Goal: Information Seeking & Learning: Find specific page/section

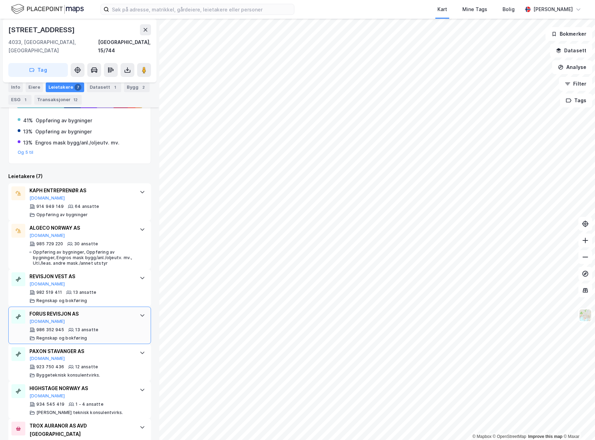
scroll to position [158, 0]
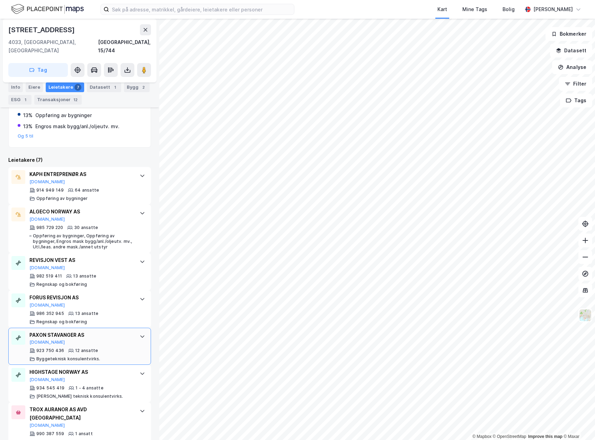
click at [112, 335] on div "PAXON STAVANGER AS [DOMAIN_NAME]" at bounding box center [80, 338] width 103 height 15
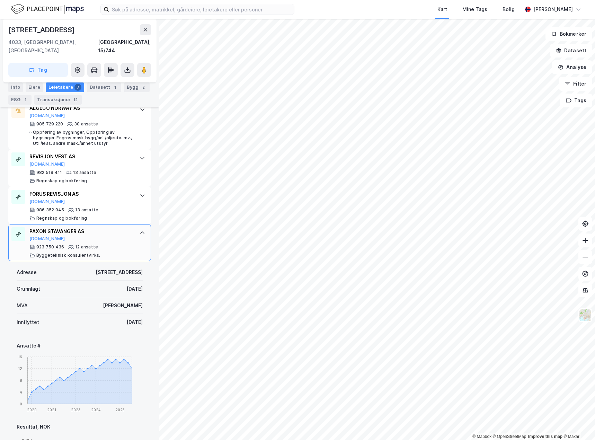
scroll to position [262, 0]
click at [140, 230] on icon at bounding box center [143, 233] width 6 height 6
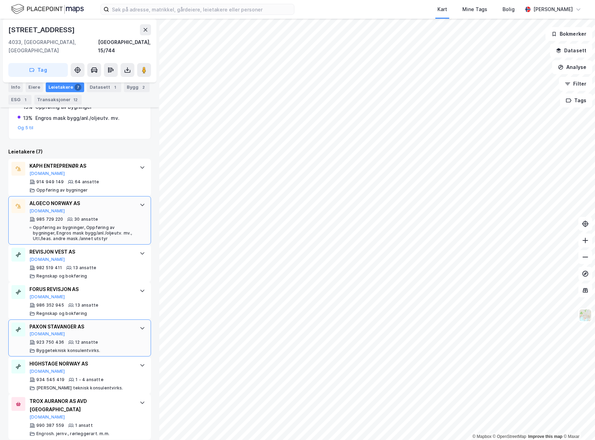
scroll to position [158, 0]
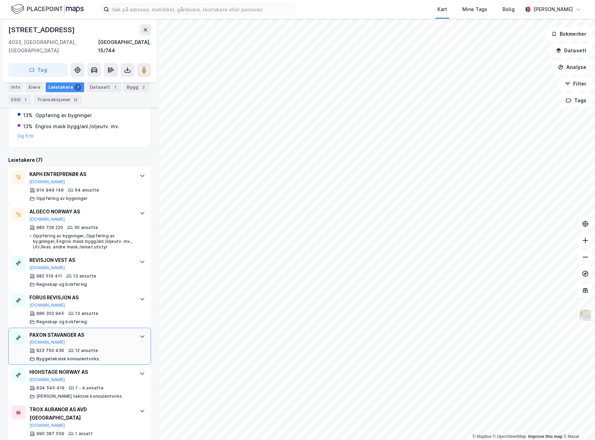
click at [140, 331] on div at bounding box center [142, 336] width 11 height 11
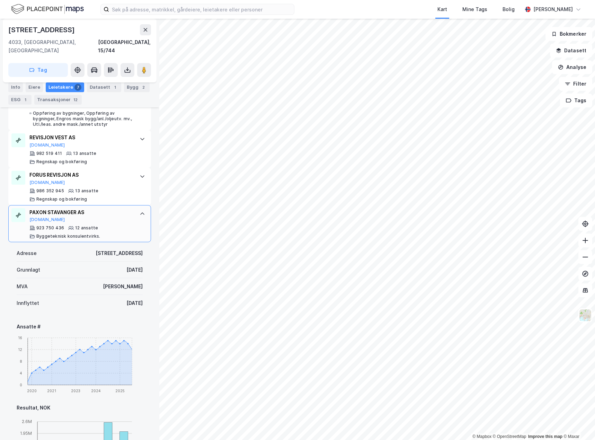
scroll to position [268, 0]
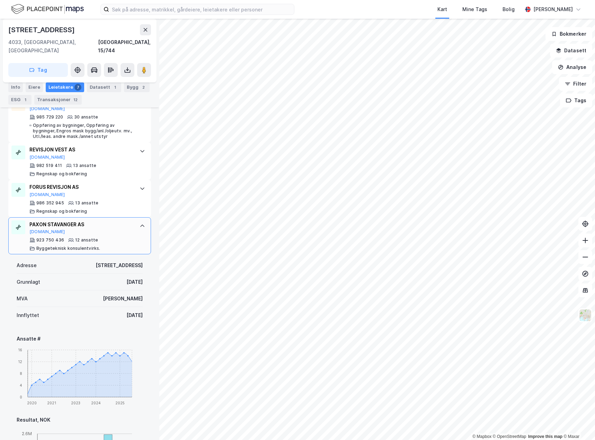
click at [137, 221] on div at bounding box center [142, 225] width 11 height 11
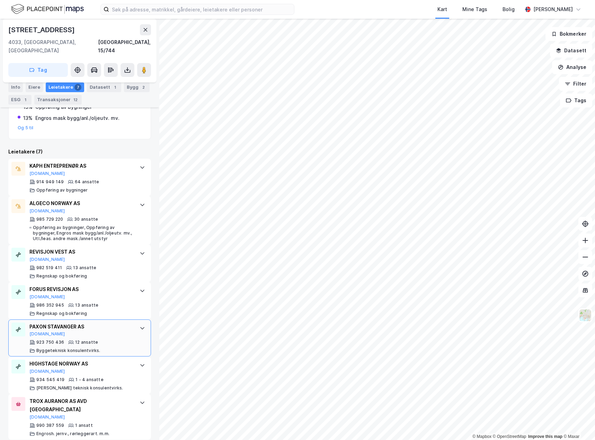
scroll to position [158, 0]
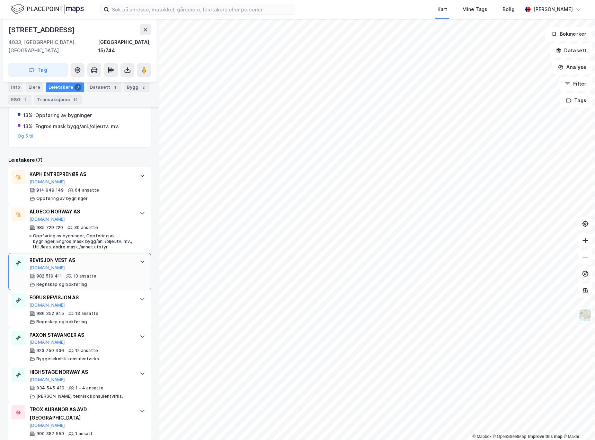
click at [132, 272] on div "REVISJON VEST AS [DOMAIN_NAME] 982 519 411 13 ansatte Regnskap og bokføring" at bounding box center [79, 271] width 143 height 37
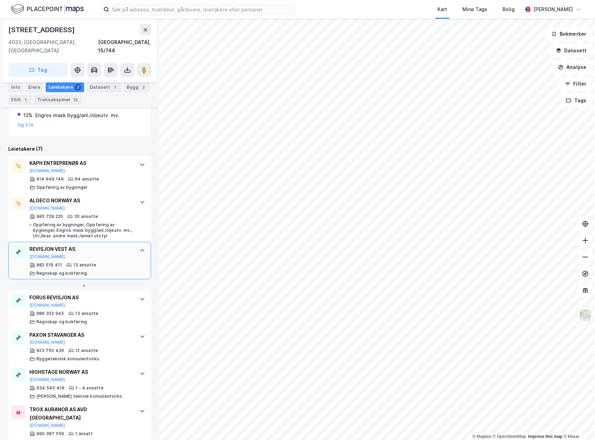
scroll to position [268, 0]
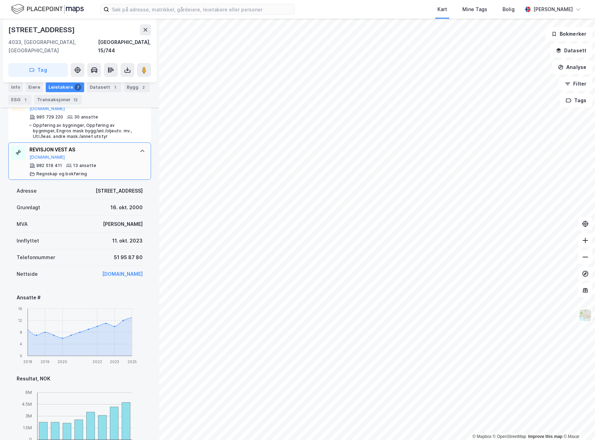
click at [131, 147] on div "REVISJON VEST AS [DOMAIN_NAME] 982 519 411 13 ansatte Regnskap og bokføring" at bounding box center [79, 160] width 143 height 37
